Goal: Check status

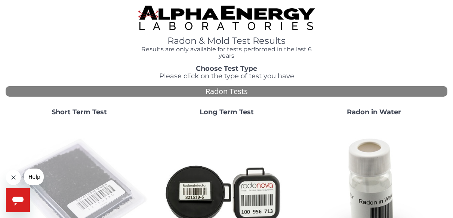
click at [66, 178] on img at bounding box center [79, 192] width 141 height 141
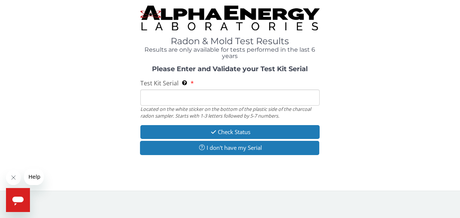
click at [182, 98] on input "Test Kit Serial Located on the white sticker on the bottom of the plastic side …" at bounding box center [229, 97] width 179 height 16
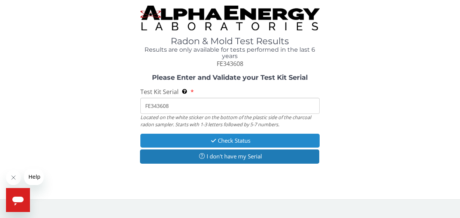
type input "FE343608"
click at [239, 140] on button "Check Status" at bounding box center [229, 140] width 179 height 14
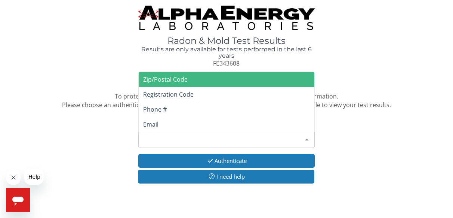
click at [305, 138] on div at bounding box center [306, 139] width 15 height 14
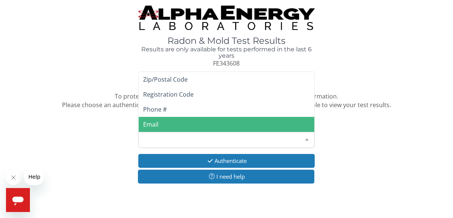
click at [212, 125] on span "Email" at bounding box center [227, 124] width 176 height 15
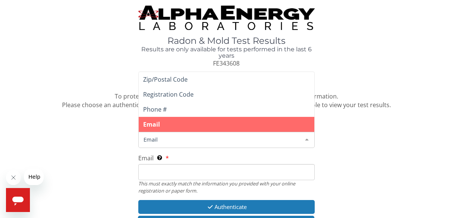
click at [179, 138] on span "Email" at bounding box center [221, 139] width 158 height 8
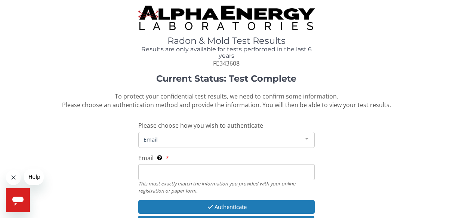
click at [175, 170] on input "Email This must exactly match the information you provided with your online reg…" at bounding box center [226, 172] width 177 height 16
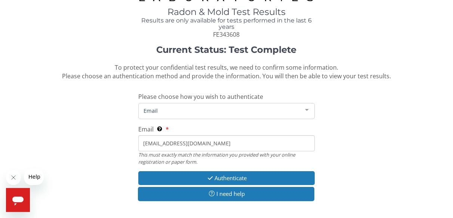
scroll to position [61, 0]
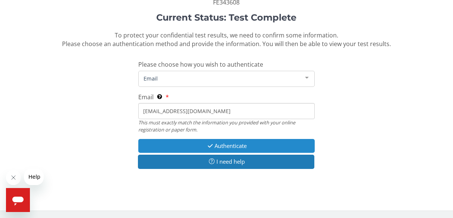
type input "[EMAIL_ADDRESS][DOMAIN_NAME]"
click at [246, 142] on button "Authenticate" at bounding box center [226, 146] width 177 height 14
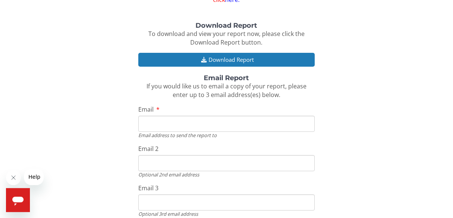
scroll to position [104, 0]
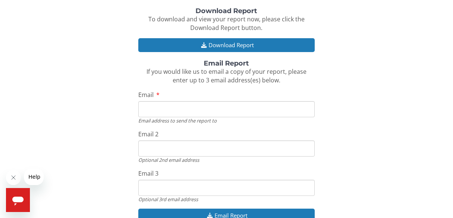
click at [159, 112] on input "Email" at bounding box center [226, 109] width 177 height 16
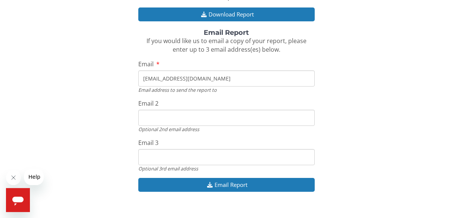
scroll to position [145, 0]
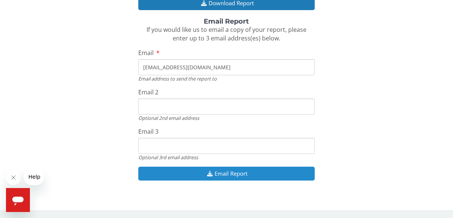
type input "[EMAIL_ADDRESS][DOMAIN_NAME]"
click at [295, 172] on button "Email Report" at bounding box center [226, 173] width 177 height 14
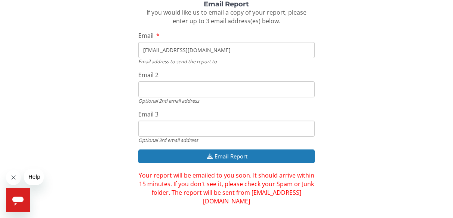
scroll to position [171, 0]
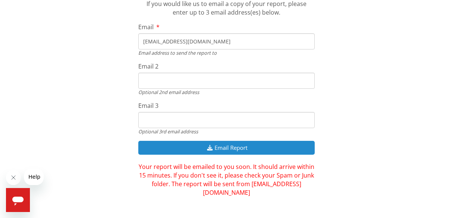
click at [296, 144] on button "Email Report" at bounding box center [226, 148] width 177 height 14
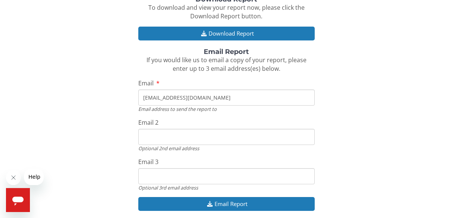
scroll to position [103, 0]
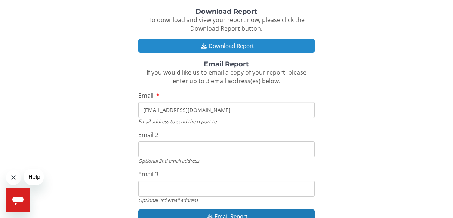
click at [279, 45] on button "Download Report" at bounding box center [226, 46] width 177 height 14
